Goal: Check status: Check status

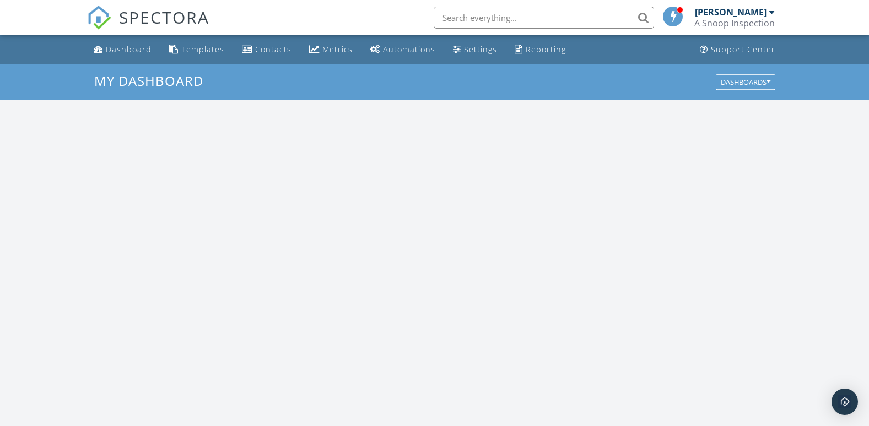
scroll to position [1019, 886]
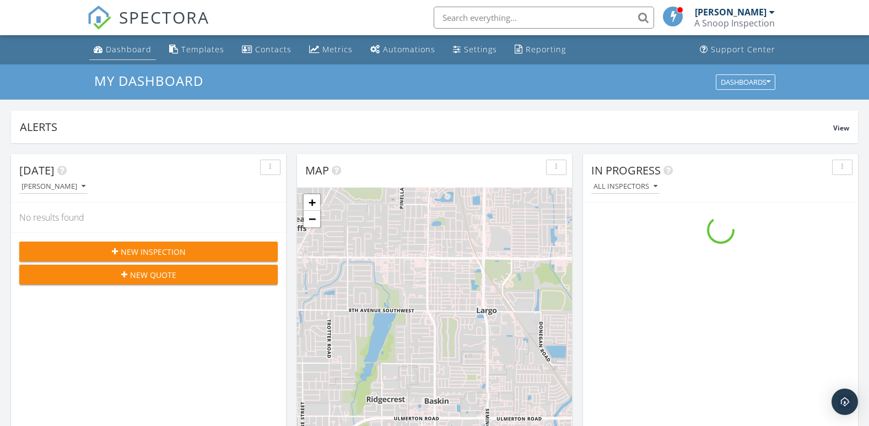
click at [133, 51] on div "Dashboard" at bounding box center [129, 49] width 46 height 10
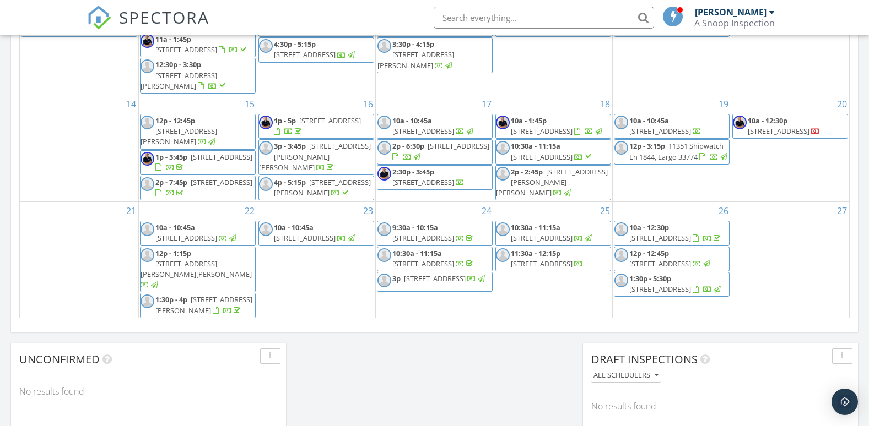
scroll to position [716, 0]
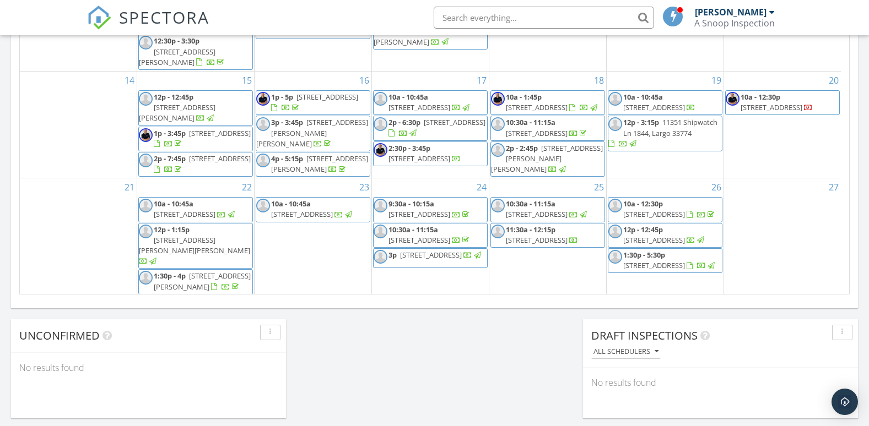
click at [554, 246] on span "11:30a - 12:15p 2434 4th Ave N, St. Petersburg 33713" at bounding box center [547, 235] width 113 height 21
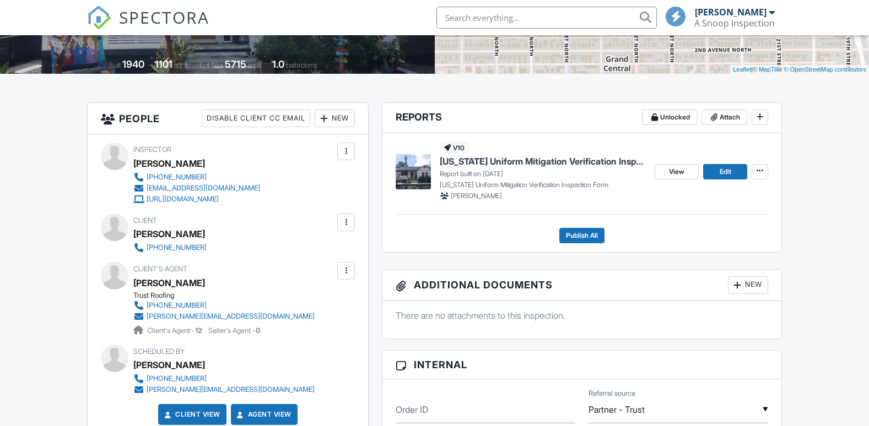
scroll to position [220, 0]
click at [671, 172] on span "View" at bounding box center [676, 171] width 15 height 11
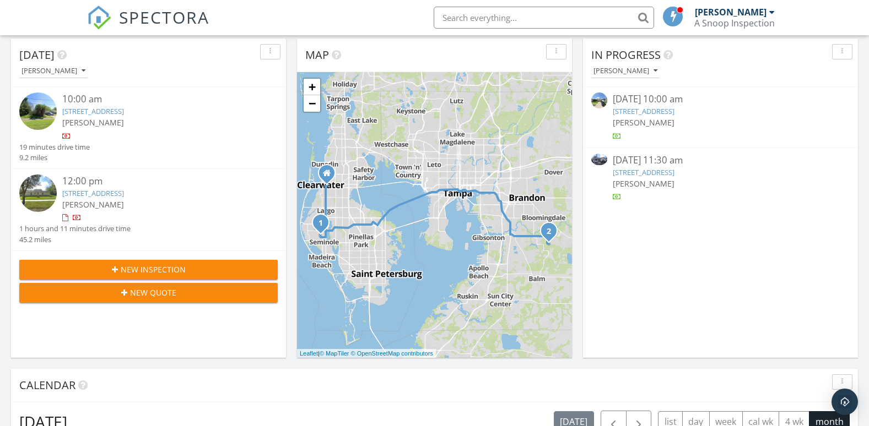
scroll to position [110, 0]
